Goal: Task Accomplishment & Management: Manage account settings

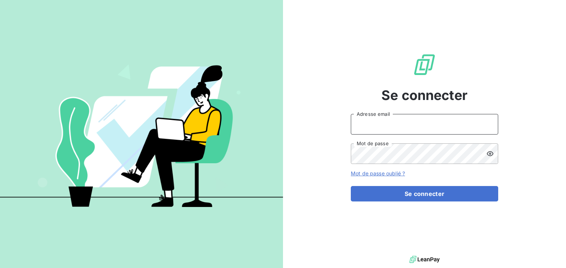
click at [435, 119] on input "Adresse email" at bounding box center [424, 124] width 147 height 21
type input "[EMAIL_ADDRESS][DOMAIN_NAME]"
click at [351, 186] on button "Se connecter" at bounding box center [424, 193] width 147 height 15
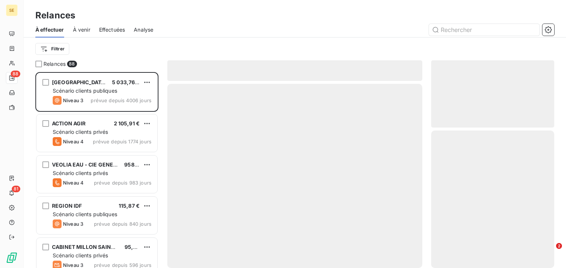
scroll to position [191, 118]
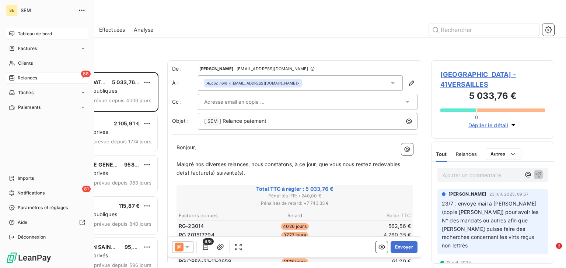
click at [28, 32] on span "Tableau de bord" at bounding box center [35, 34] width 34 height 7
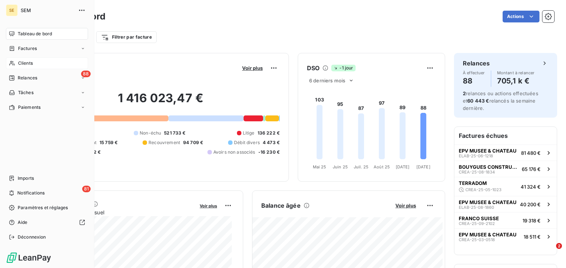
click at [36, 59] on div "Clients" at bounding box center [47, 63] width 82 height 12
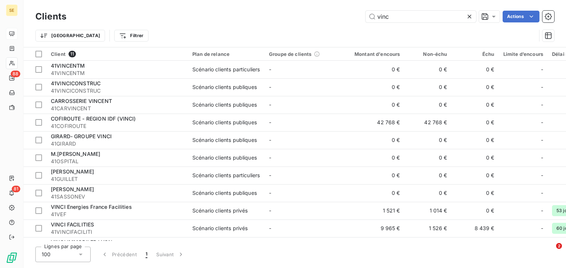
type input "vinc"
click at [468, 18] on icon at bounding box center [468, 16] width 7 height 7
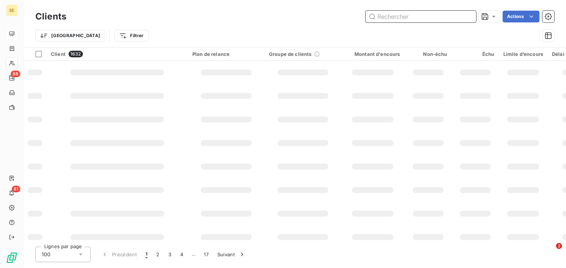
click at [408, 19] on input "text" at bounding box center [420, 17] width 110 height 12
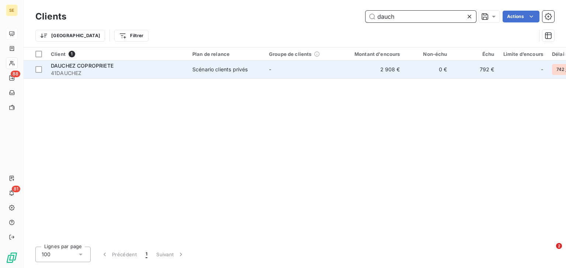
type input "dauch"
click at [174, 72] on span "41DAUCHEZ" at bounding box center [117, 73] width 133 height 7
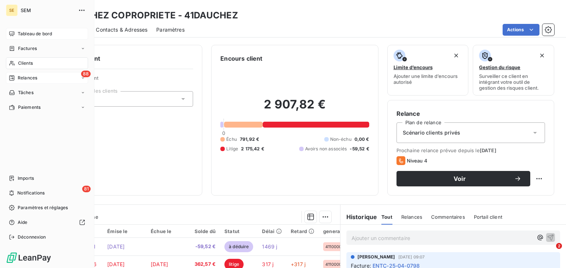
click at [31, 75] on span "Relances" at bounding box center [28, 78] width 20 height 7
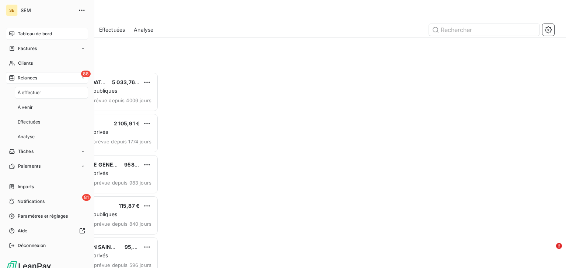
scroll to position [191, 118]
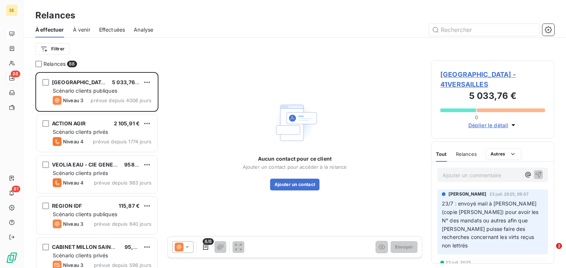
click at [104, 28] on span "Effectuées" at bounding box center [112, 29] width 26 height 7
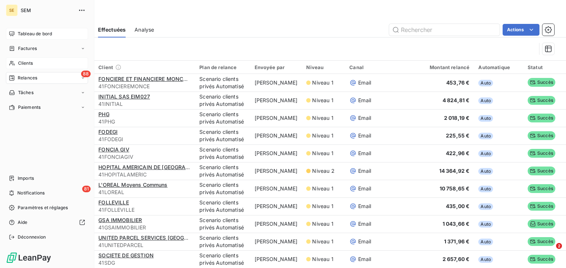
click at [18, 62] on span "Clients" at bounding box center [25, 63] width 15 height 7
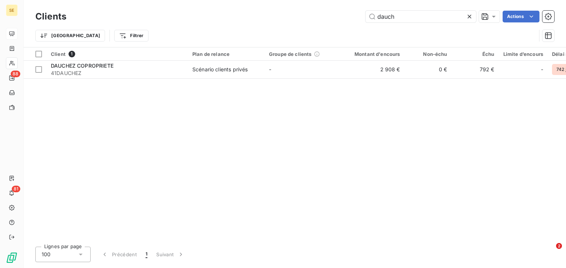
click at [468, 17] on icon at bounding box center [469, 17] width 4 height 4
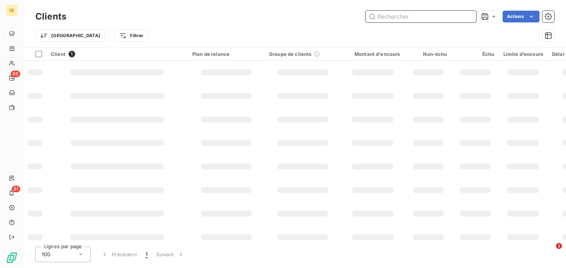
click at [420, 18] on input "text" at bounding box center [420, 17] width 110 height 12
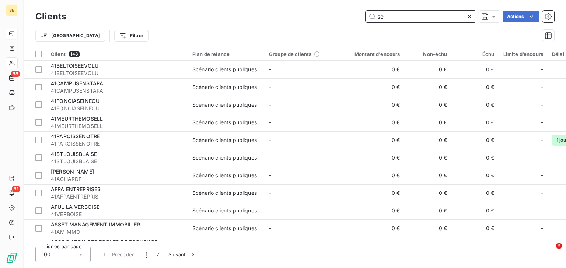
type input "se"
